Goal: Transaction & Acquisition: Purchase product/service

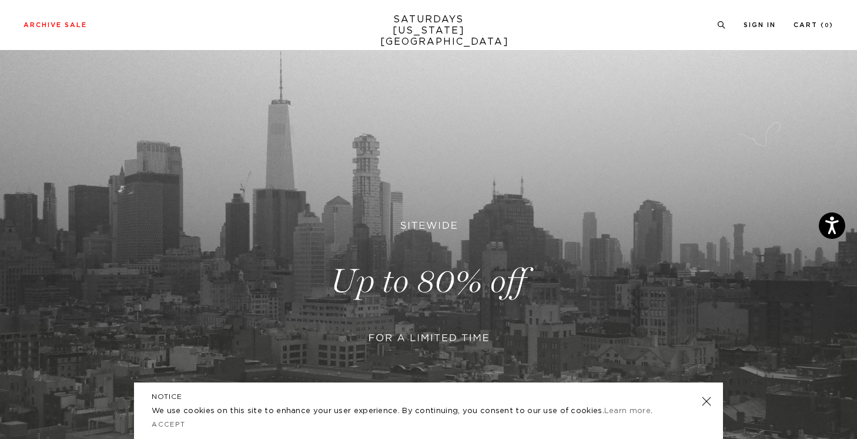
scroll to position [92, 0]
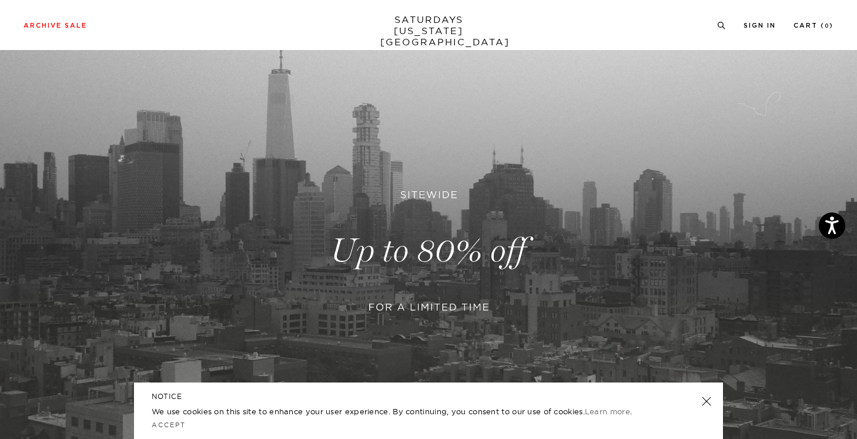
click at [705, 396] on link at bounding box center [706, 401] width 16 height 16
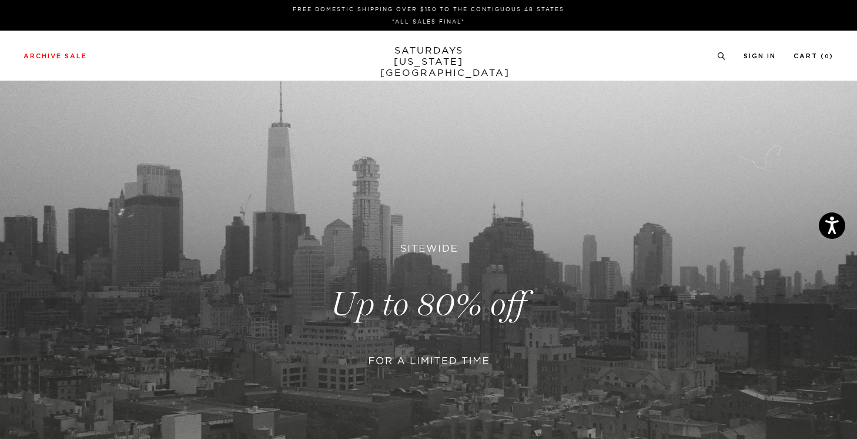
scroll to position [0, 0]
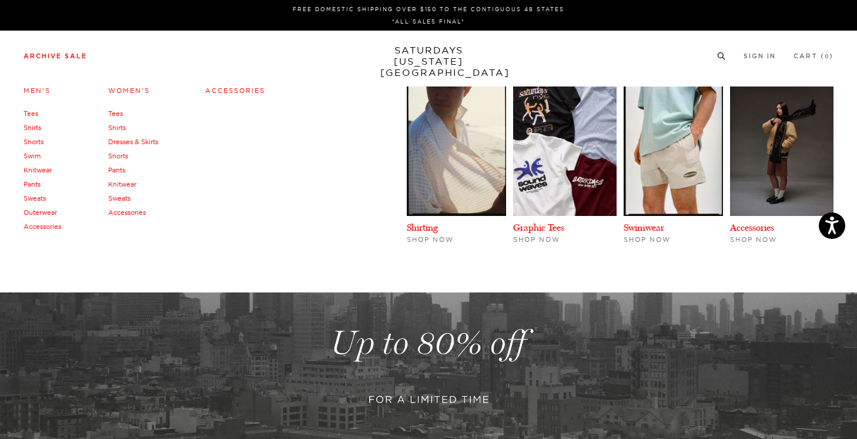
click at [70, 56] on link "Archive Sale" at bounding box center [55, 56] width 63 height 6
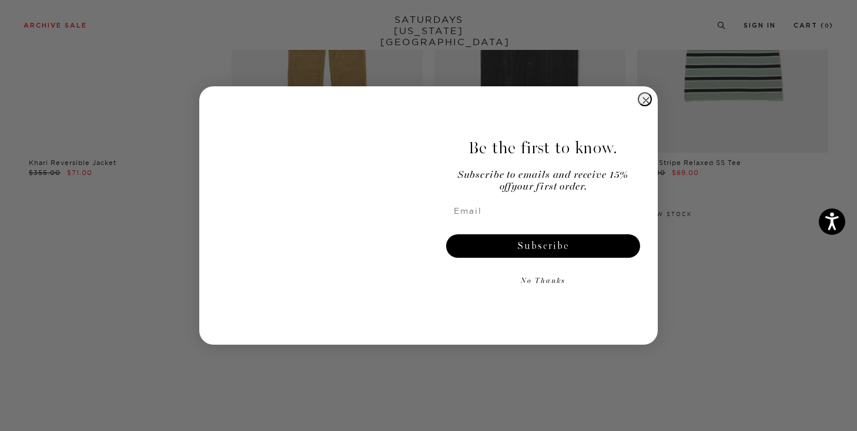
scroll to position [274, 0]
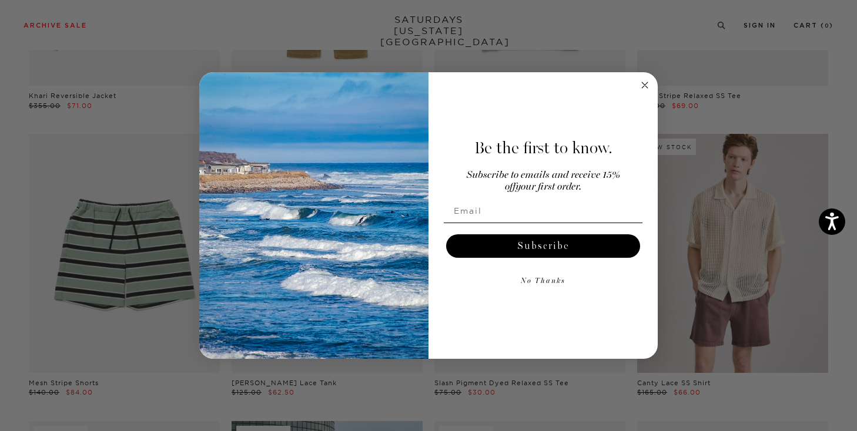
click at [0, 207] on div "Close dialog Be the first to know. Subscribe to emails and receive 15% off your…" at bounding box center [428, 215] width 857 height 431
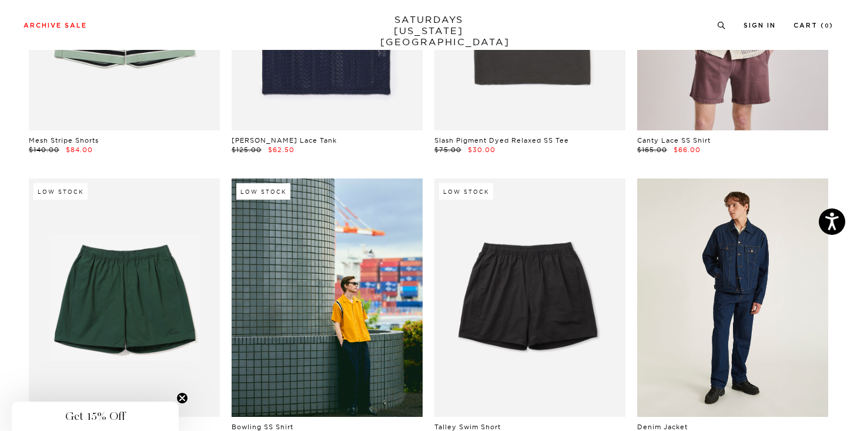
scroll to position [557, 0]
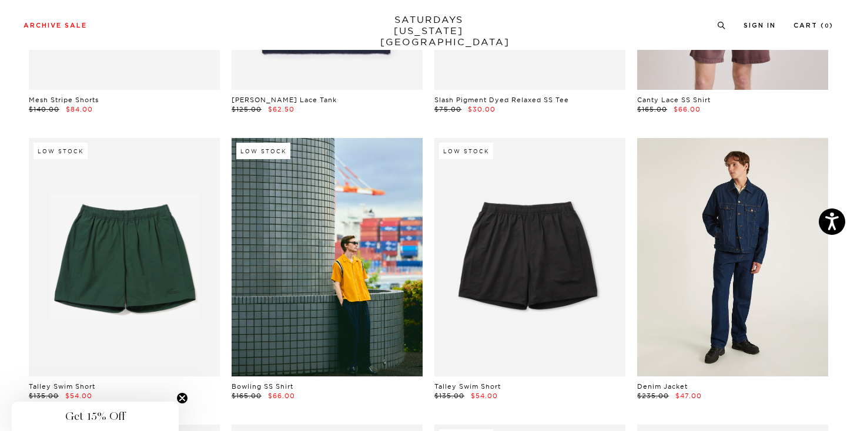
click at [777, 278] on link at bounding box center [732, 257] width 191 height 239
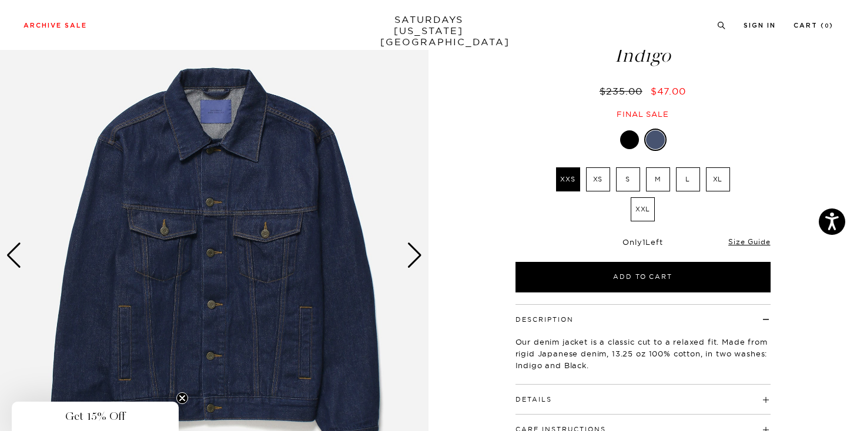
scroll to position [74, 0]
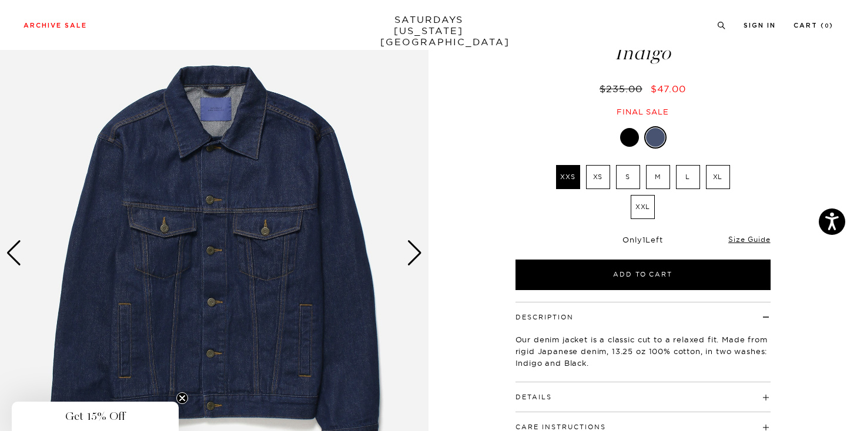
click at [410, 249] on div "Next slide" at bounding box center [415, 253] width 16 height 26
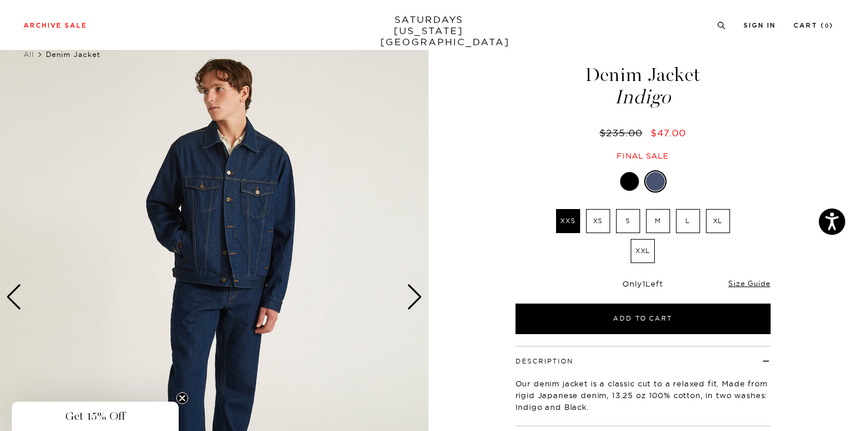
scroll to position [10, 0]
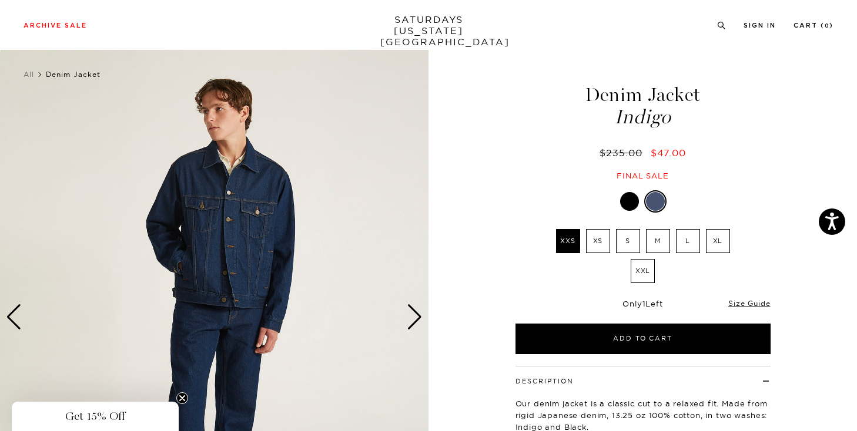
click at [14, 310] on div "Previous slide" at bounding box center [14, 317] width 16 height 26
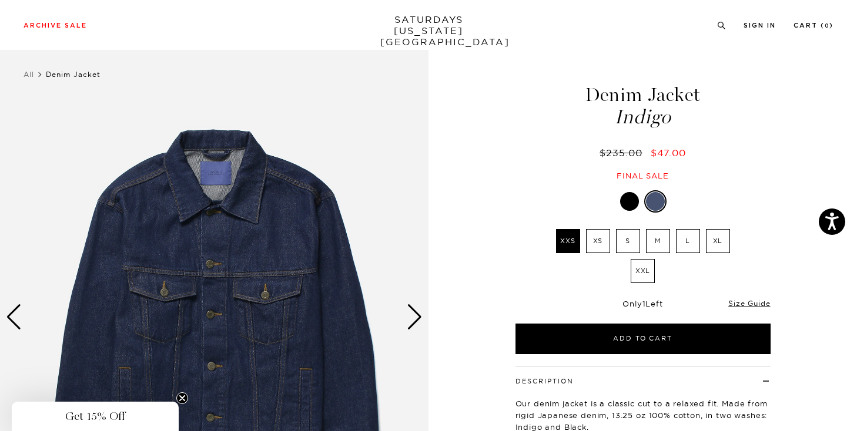
click at [682, 240] on label "L" at bounding box center [688, 241] width 24 height 24
click at [0, 0] on input "L" at bounding box center [0, 0] width 0 height 0
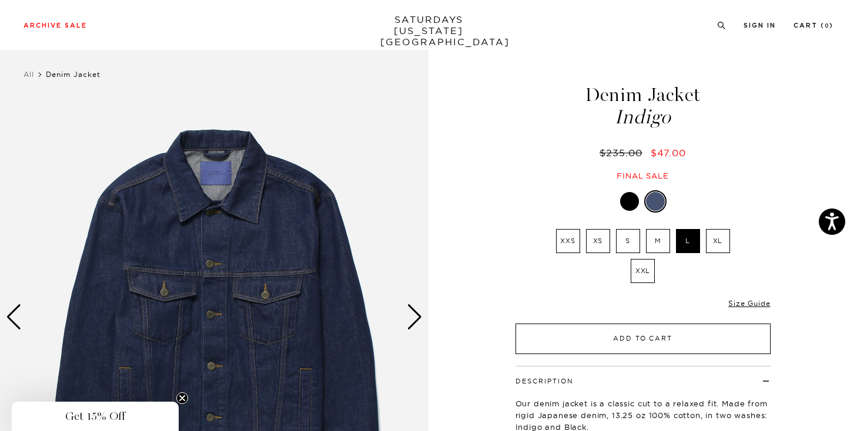
click at [645, 340] on button "Add to Cart" at bounding box center [643, 339] width 255 height 31
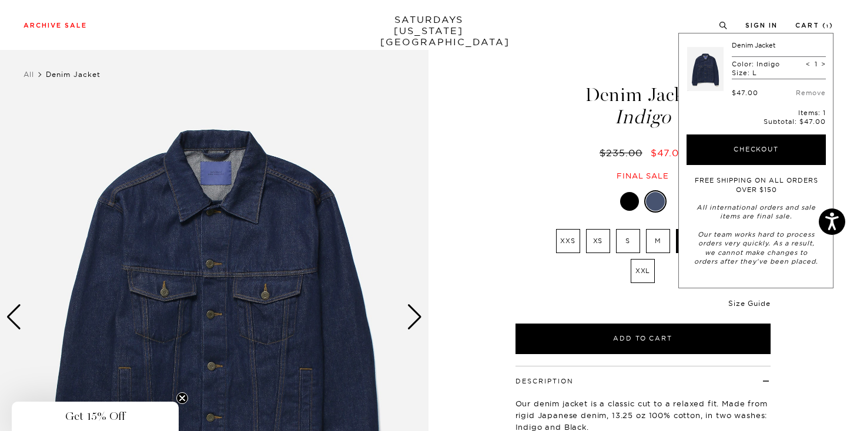
click at [739, 302] on link "Size Guide" at bounding box center [749, 303] width 42 height 9
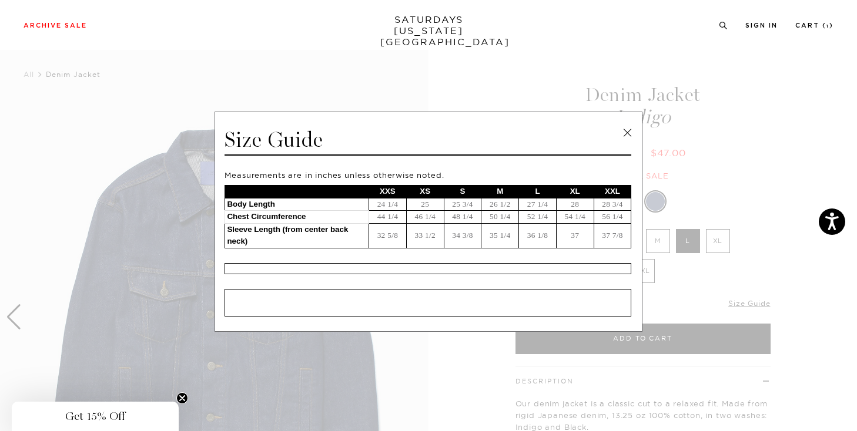
click at [629, 136] on link at bounding box center [627, 133] width 18 height 18
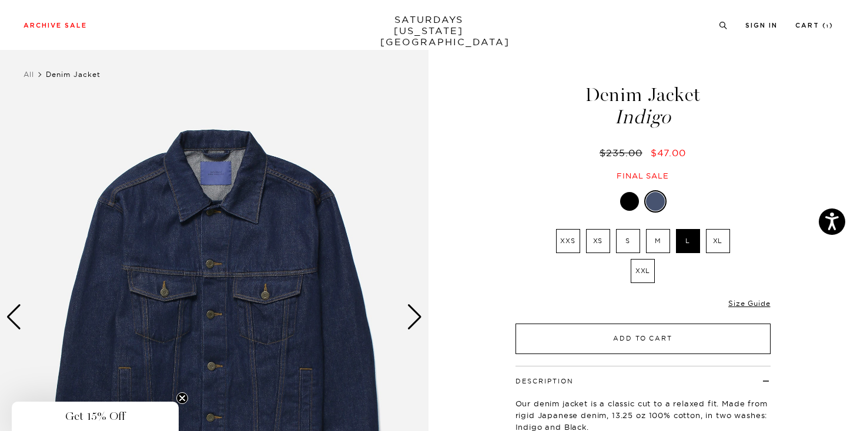
click at [647, 348] on button "Add to Cart" at bounding box center [643, 339] width 255 height 31
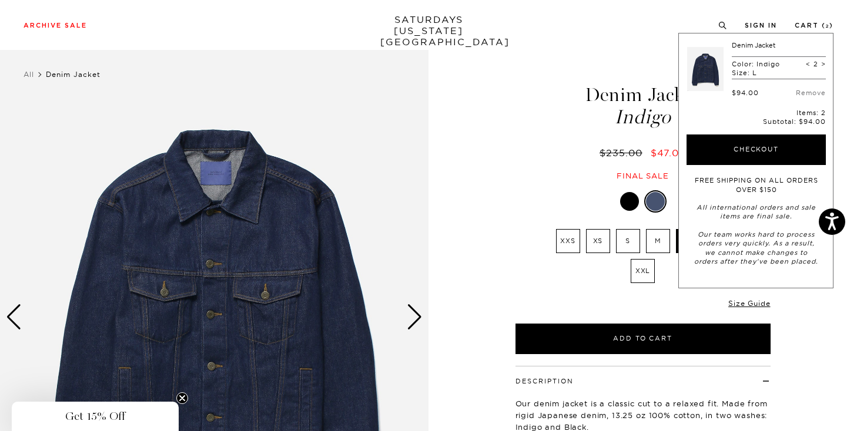
click at [809, 62] on span "<" at bounding box center [808, 64] width 5 height 8
type input "1"
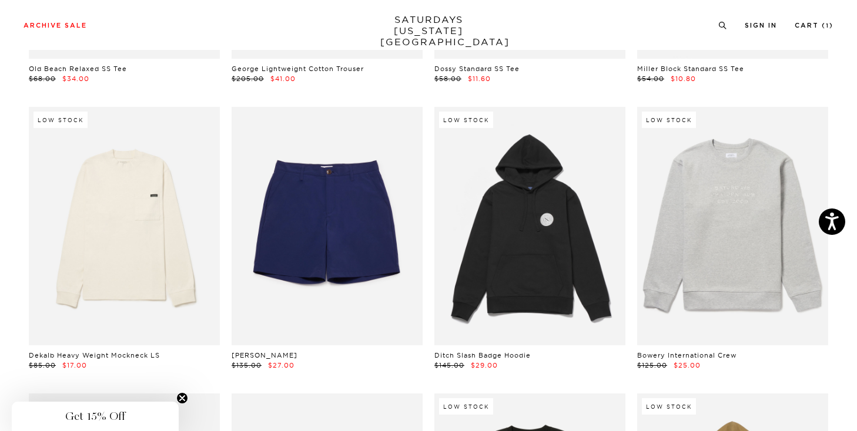
scroll to position [4699, 0]
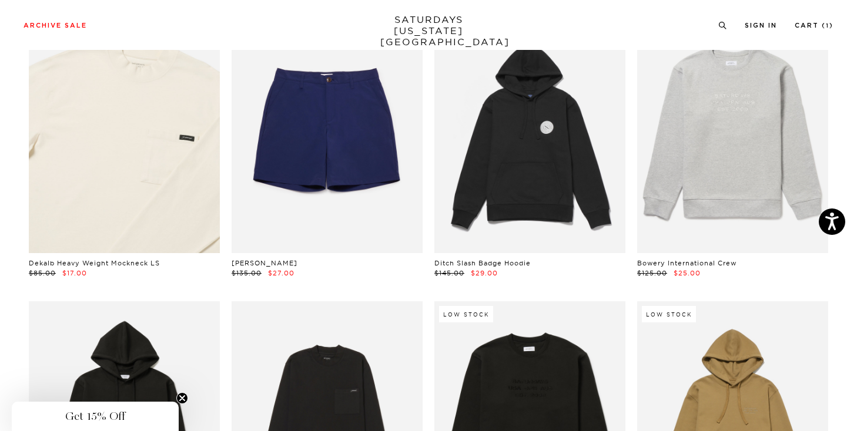
click at [75, 216] on link at bounding box center [124, 134] width 191 height 239
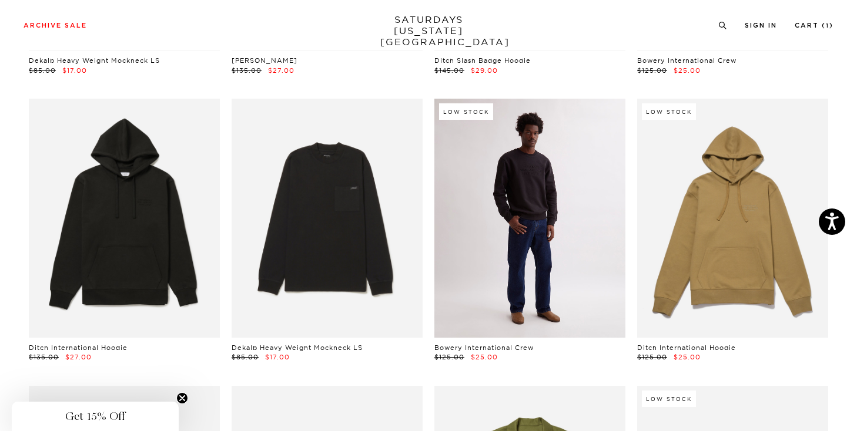
scroll to position [4900, 0]
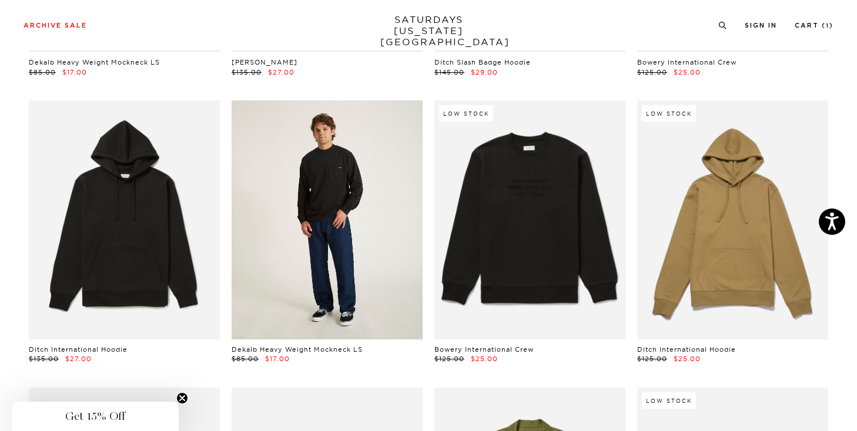
click at [357, 249] on link at bounding box center [327, 220] width 191 height 239
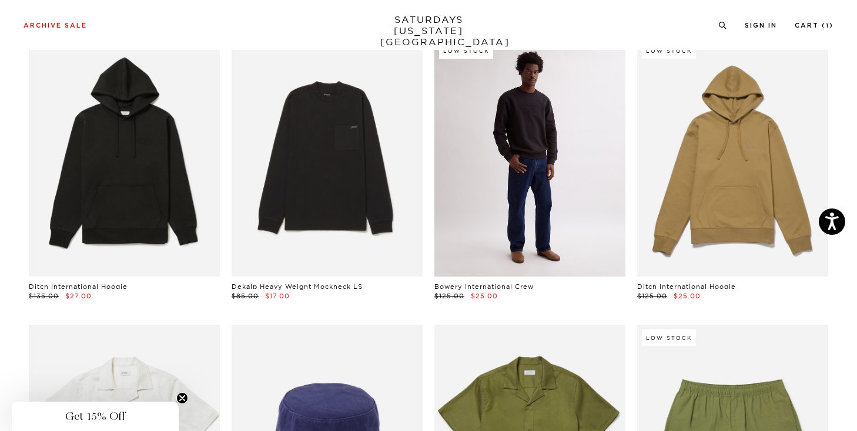
scroll to position [4918, 0]
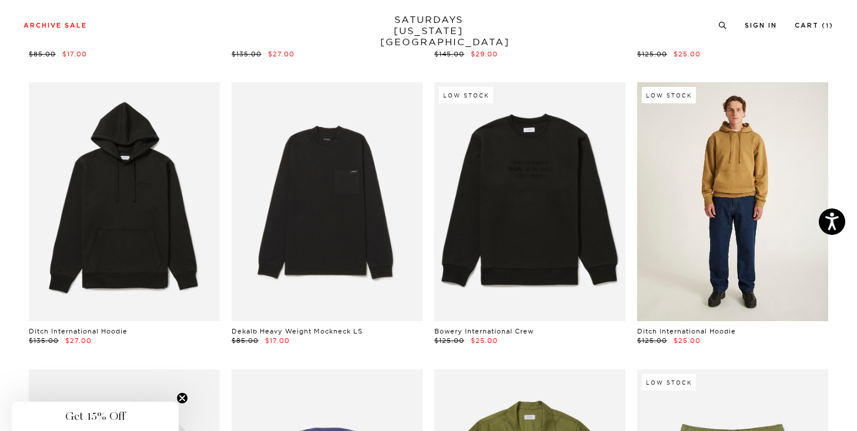
click at [759, 194] on link at bounding box center [732, 201] width 191 height 239
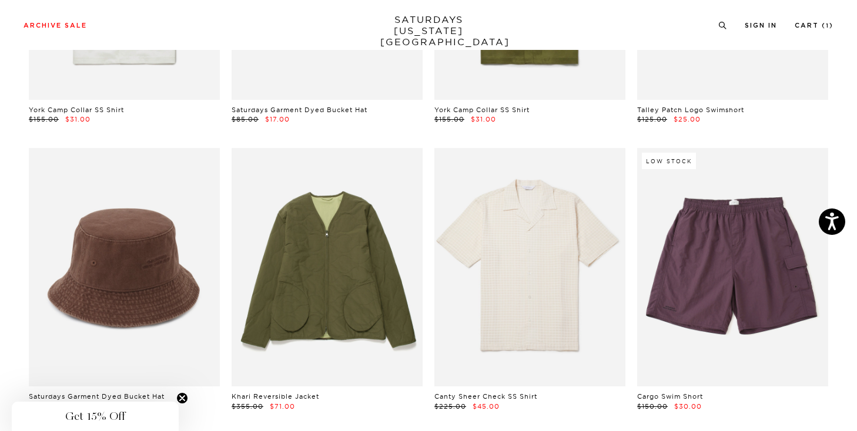
scroll to position [5473, 0]
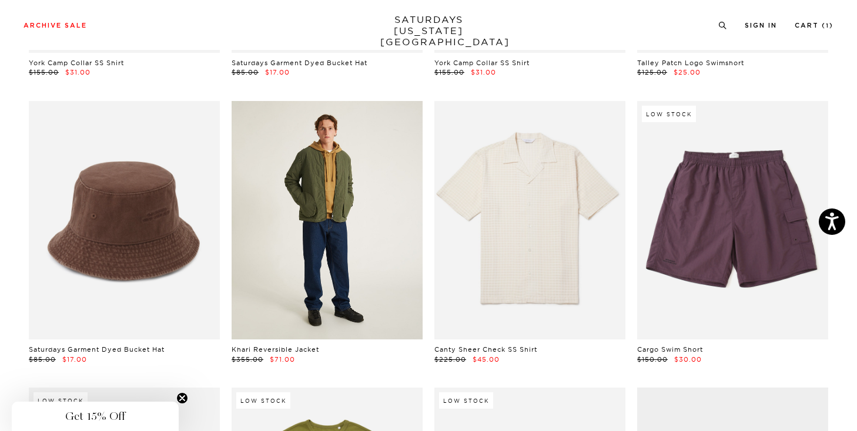
click at [326, 287] on link at bounding box center [327, 220] width 191 height 239
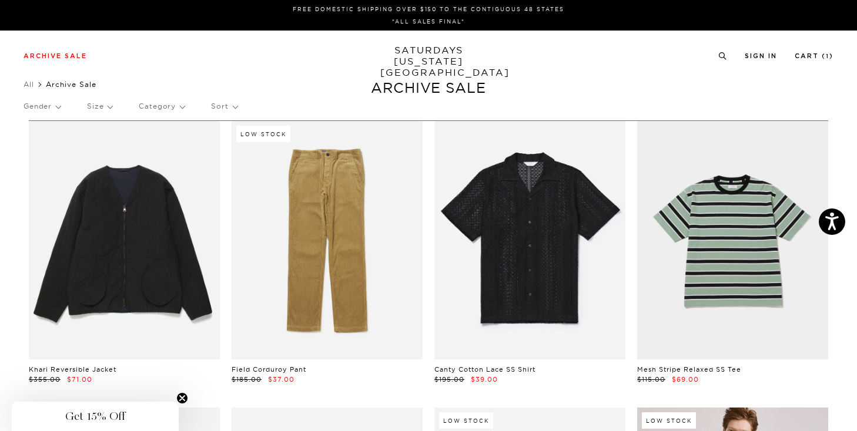
click at [113, 105] on div "Gender Size Category Sort" at bounding box center [429, 106] width 810 height 27
click at [111, 109] on p "Size" at bounding box center [99, 106] width 25 height 27
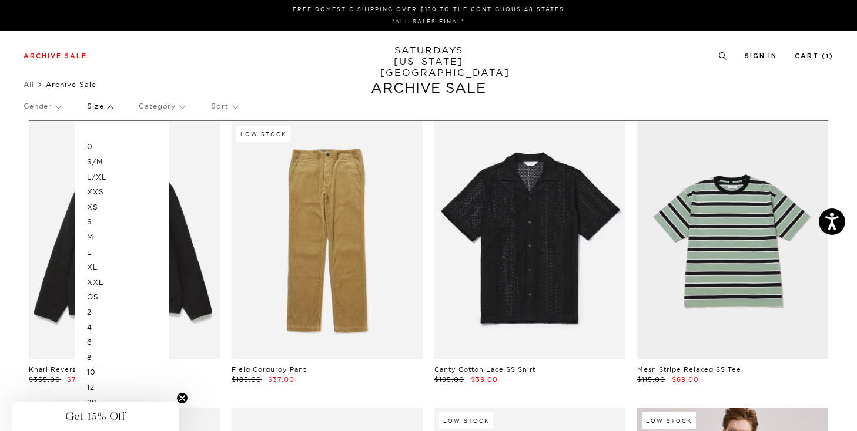
click at [92, 243] on p "M" at bounding box center [122, 237] width 71 height 15
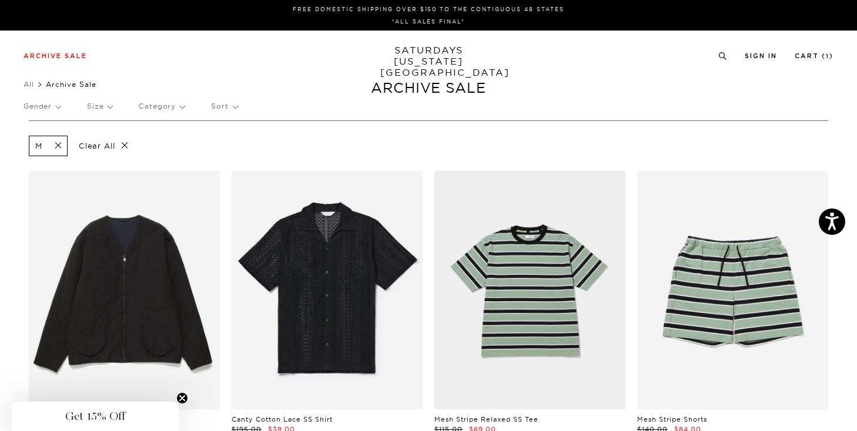
click at [110, 112] on p "Size" at bounding box center [99, 106] width 25 height 27
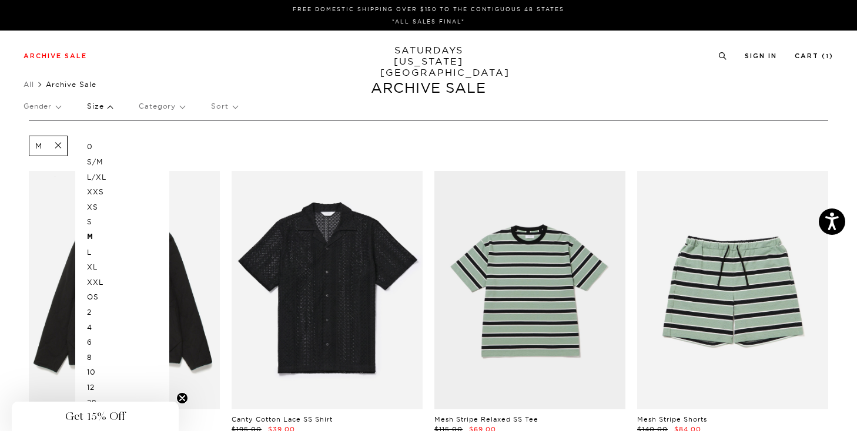
click at [92, 256] on p "L" at bounding box center [122, 252] width 71 height 15
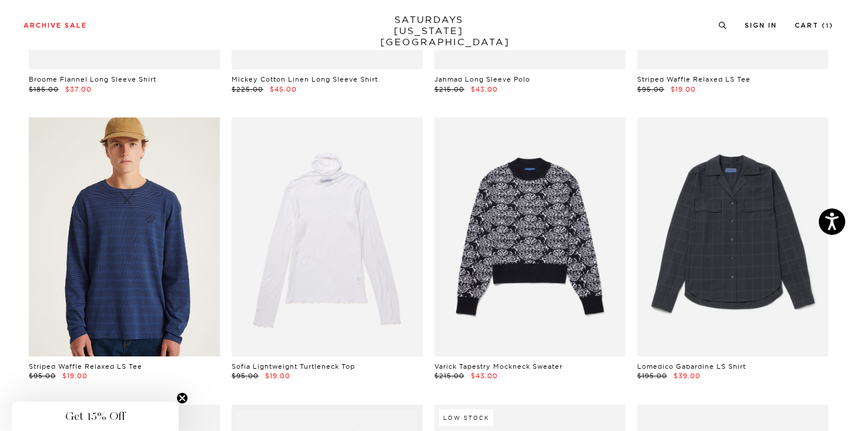
scroll to position [6082, 0]
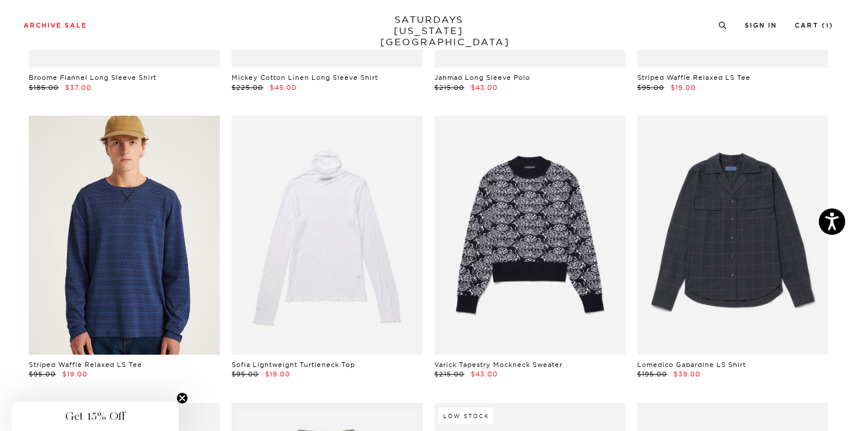
click at [132, 265] on link at bounding box center [124, 235] width 191 height 239
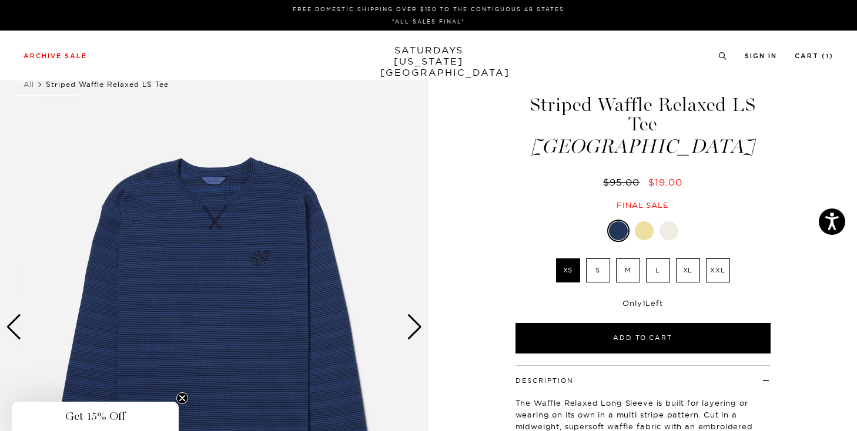
click at [232, 226] on img at bounding box center [214, 327] width 429 height 536
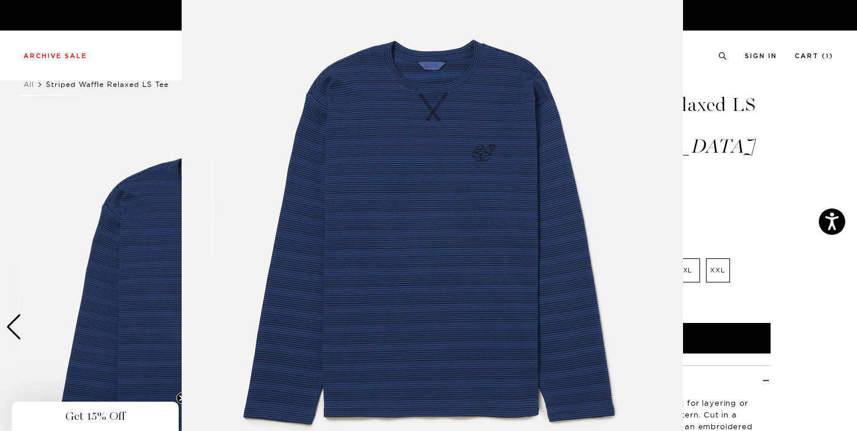
scroll to position [66, 0]
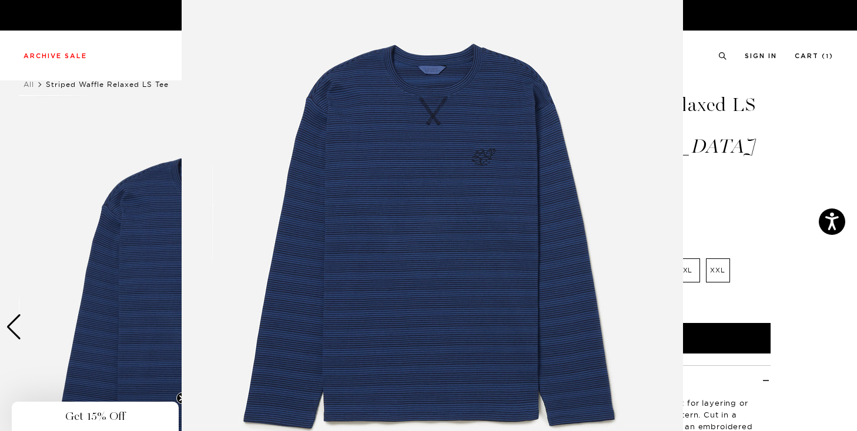
click at [484, 150] on img at bounding box center [432, 235] width 501 height 602
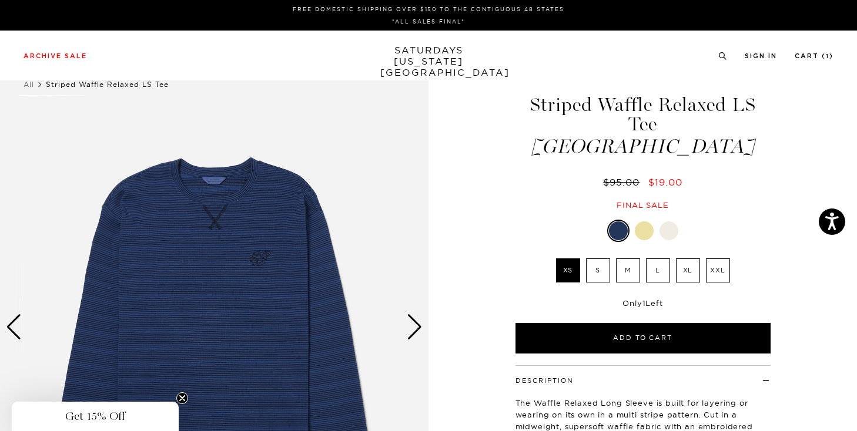
click at [644, 222] on div at bounding box center [644, 231] width 19 height 19
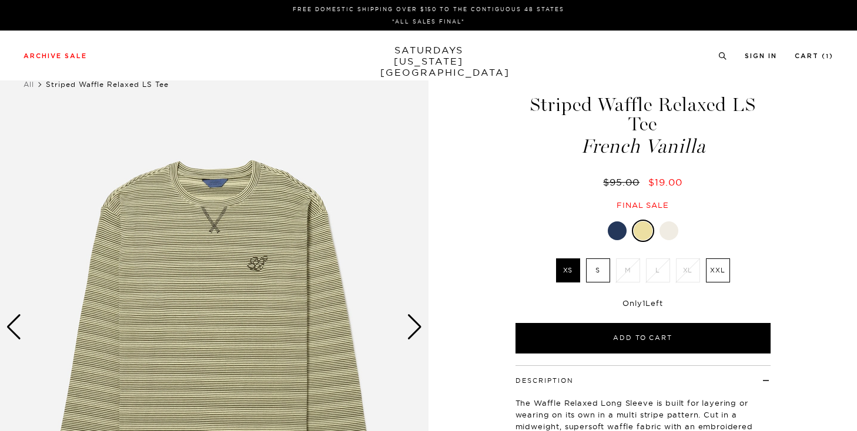
click at [667, 222] on div at bounding box center [669, 231] width 19 height 19
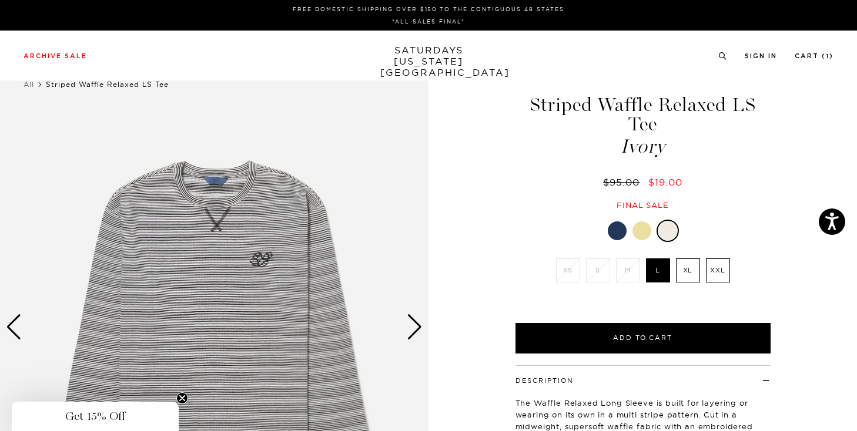
click at [642, 222] on div at bounding box center [642, 231] width 19 height 19
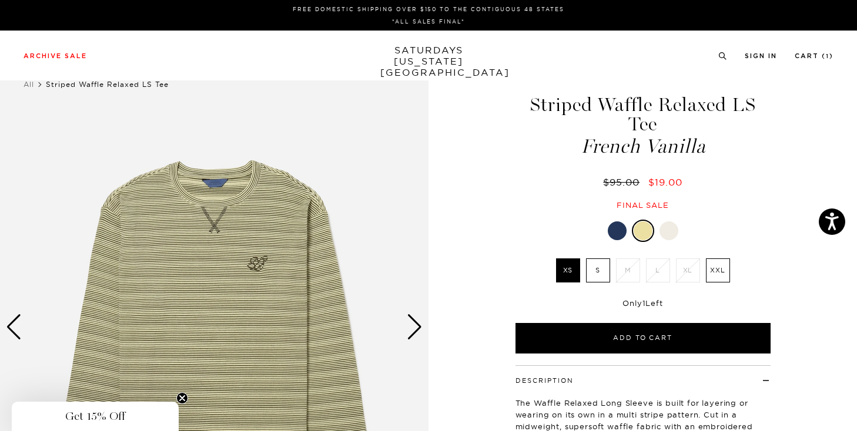
click at [620, 222] on div at bounding box center [617, 231] width 19 height 19
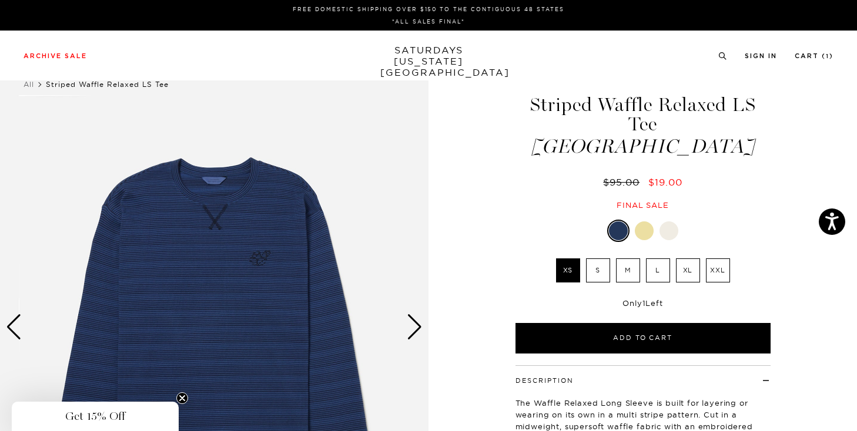
click at [660, 259] on label "L" at bounding box center [658, 271] width 24 height 24
click at [0, 0] on input "L" at bounding box center [0, 0] width 0 height 0
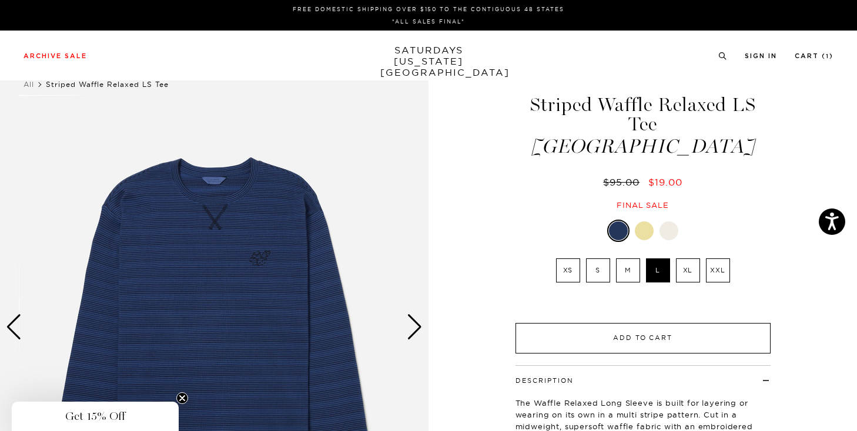
click at [641, 323] on button "Add to Cart" at bounding box center [643, 338] width 255 height 31
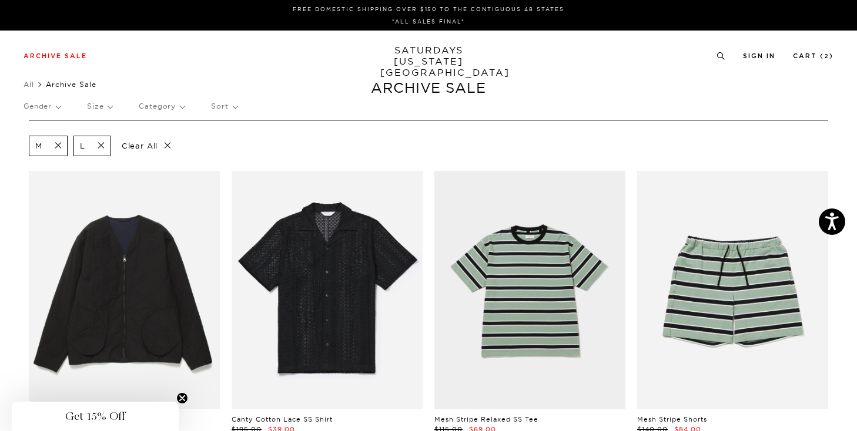
click at [417, 59] on link "SATURDAYS [US_STATE][GEOGRAPHIC_DATA]" at bounding box center [428, 62] width 97 height 34
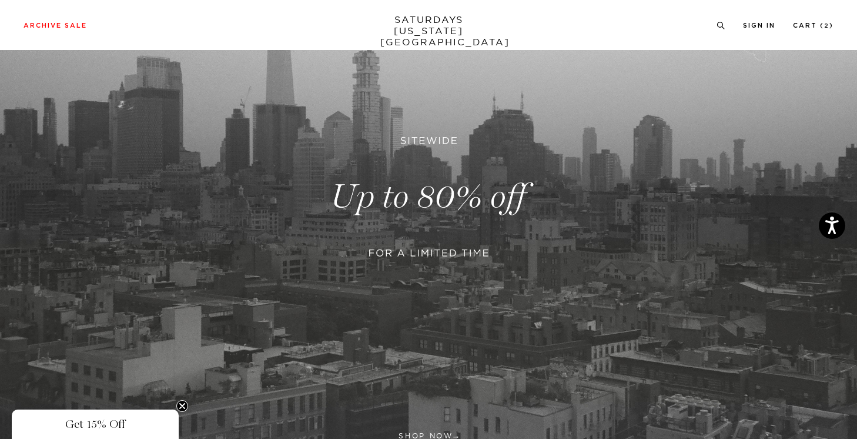
scroll to position [149, 0]
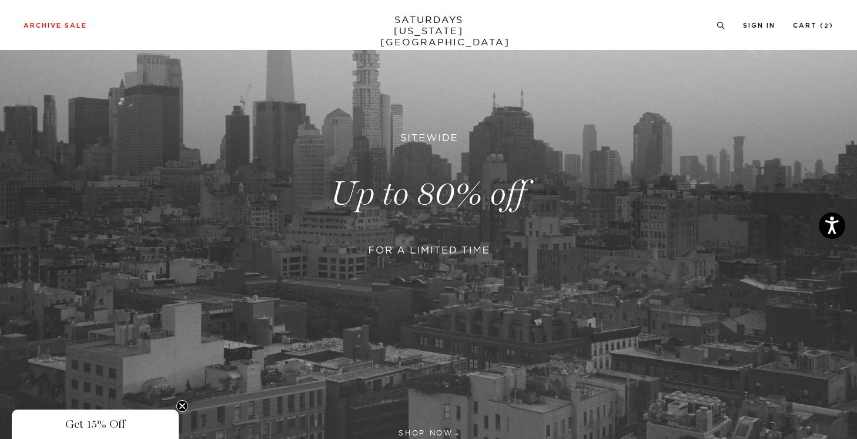
click at [433, 30] on link "SATURDAYS [US_STATE][GEOGRAPHIC_DATA]" at bounding box center [428, 31] width 97 height 34
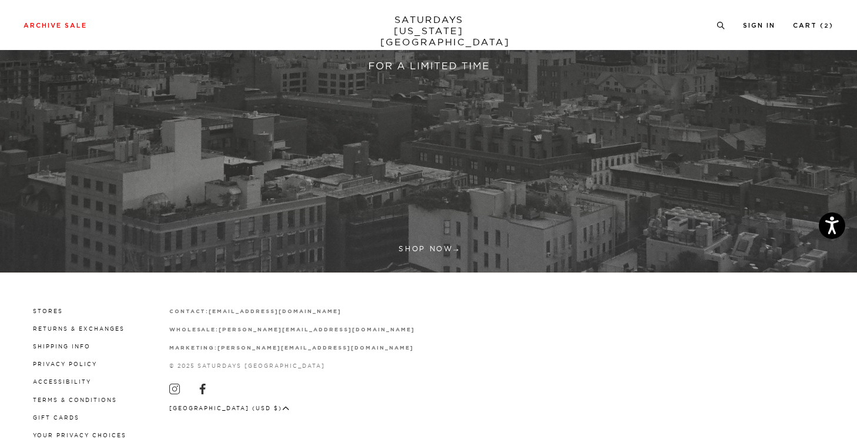
scroll to position [367, 0]
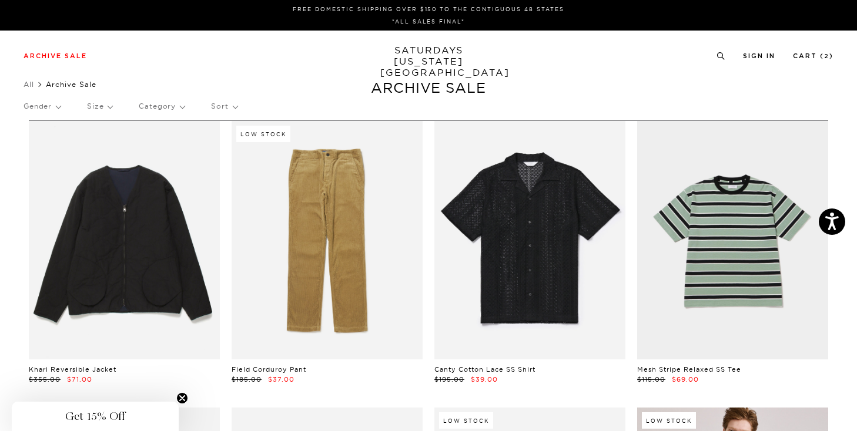
click at [111, 108] on p "Size" at bounding box center [99, 106] width 25 height 27
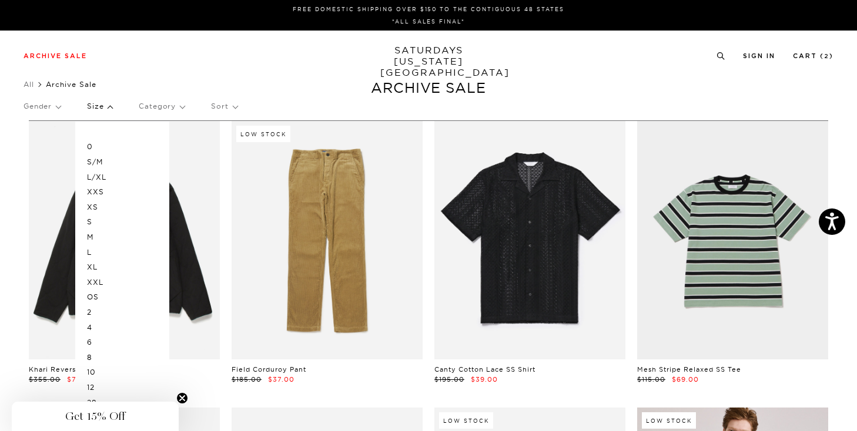
click at [62, 109] on div "Gender Size 0 S/M L/XL XXS XS S M L XL XXL OS 2 4 6 8 10 12 28 29 30 31 32 33 3…" at bounding box center [429, 108] width 810 height 31
click at [59, 107] on p "Gender" at bounding box center [42, 106] width 37 height 27
click at [36, 159] on p "Mens" at bounding box center [70, 162] width 92 height 15
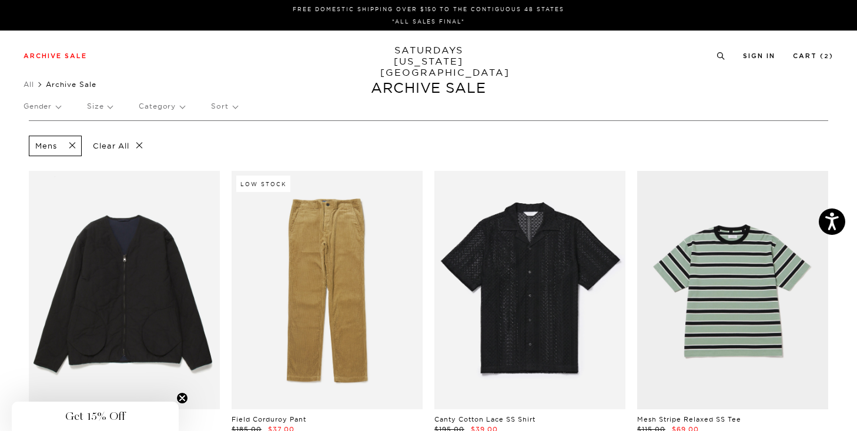
click at [54, 102] on p "Gender" at bounding box center [42, 106] width 37 height 27
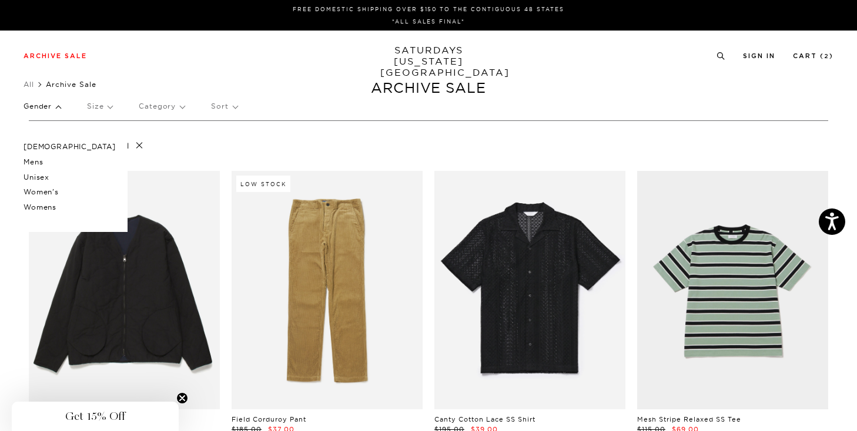
click at [36, 149] on p "[DEMOGRAPHIC_DATA]" at bounding box center [70, 146] width 92 height 15
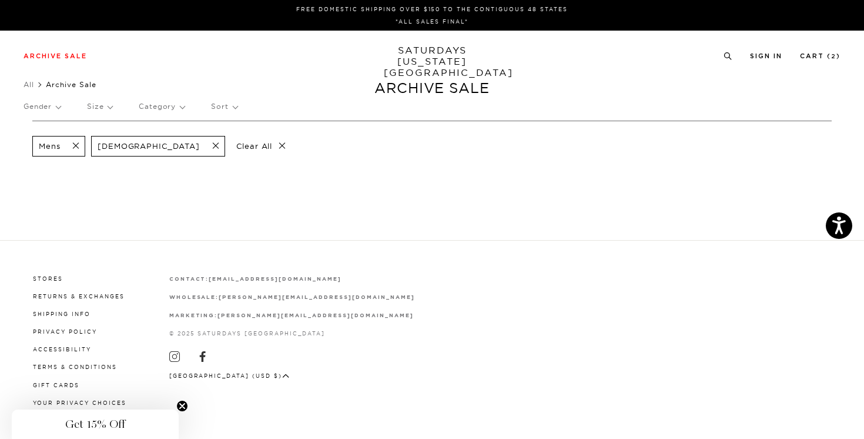
click at [200, 147] on span at bounding box center [212, 145] width 25 height 11
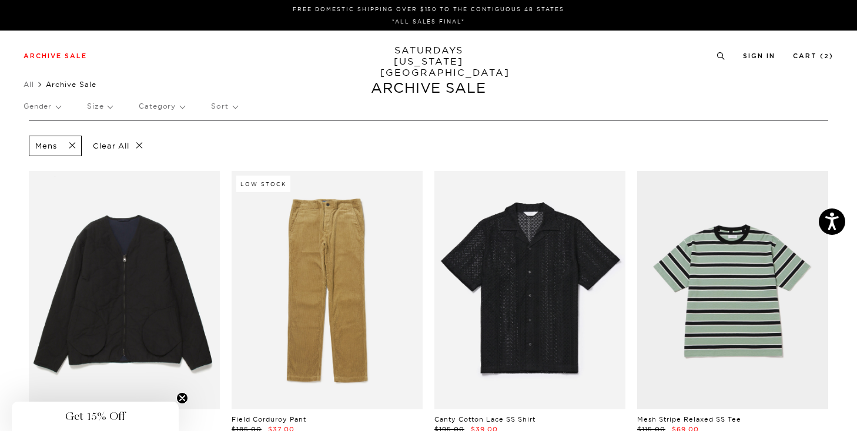
click at [112, 106] on p "Size" at bounding box center [99, 106] width 25 height 27
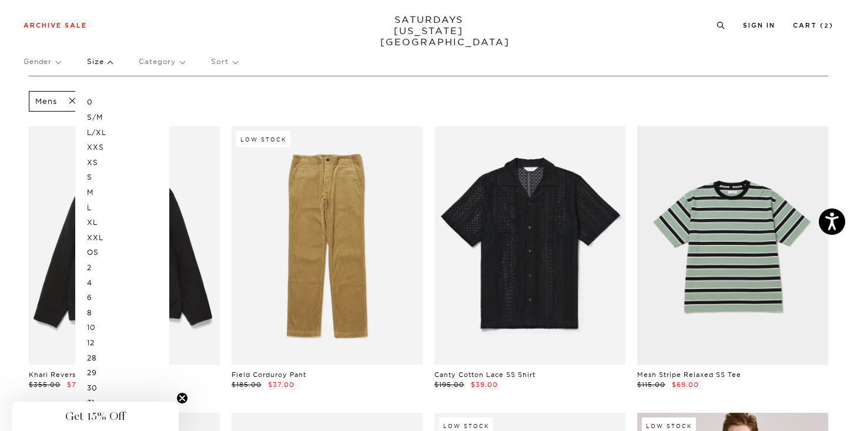
scroll to position [85, 0]
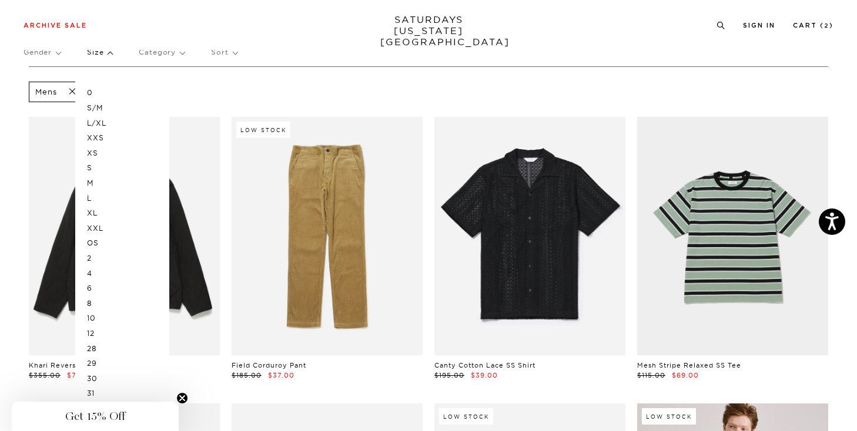
scroll to position [36, 0]
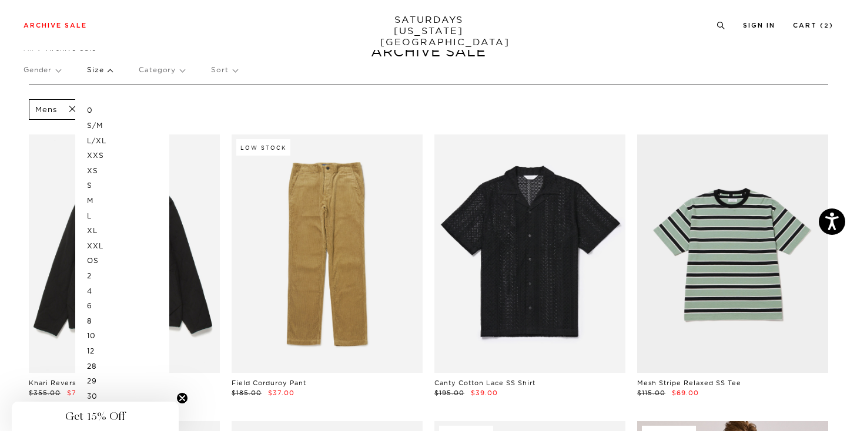
click at [87, 212] on p "L" at bounding box center [122, 216] width 71 height 15
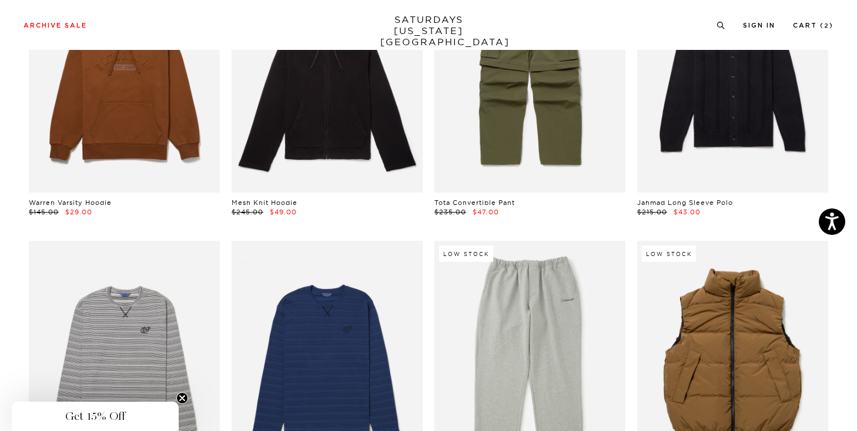
scroll to position [4085, 0]
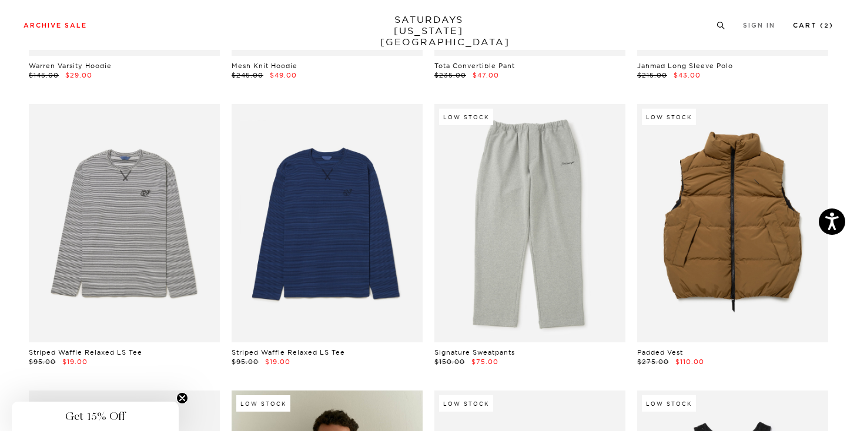
click at [825, 21] on li "Cart ( 2 )" at bounding box center [813, 24] width 41 height 11
click at [820, 26] on link "Cart ( 2 )" at bounding box center [813, 25] width 41 height 6
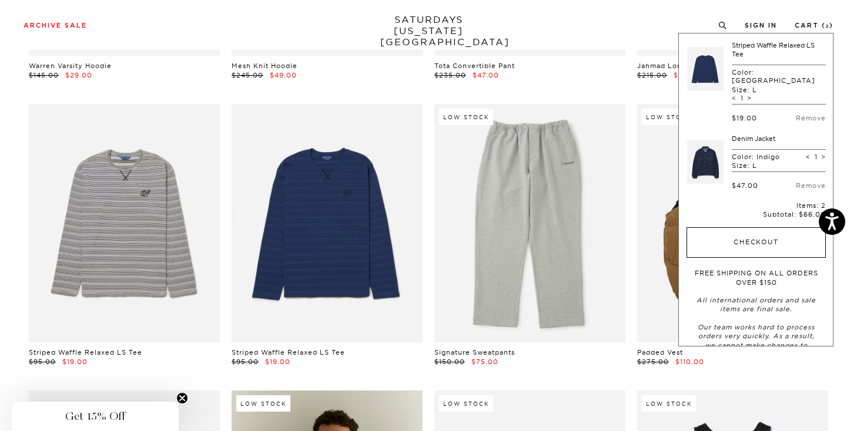
click at [735, 227] on button "Checkout" at bounding box center [756, 242] width 139 height 31
